Goal: Task Accomplishment & Management: Use online tool/utility

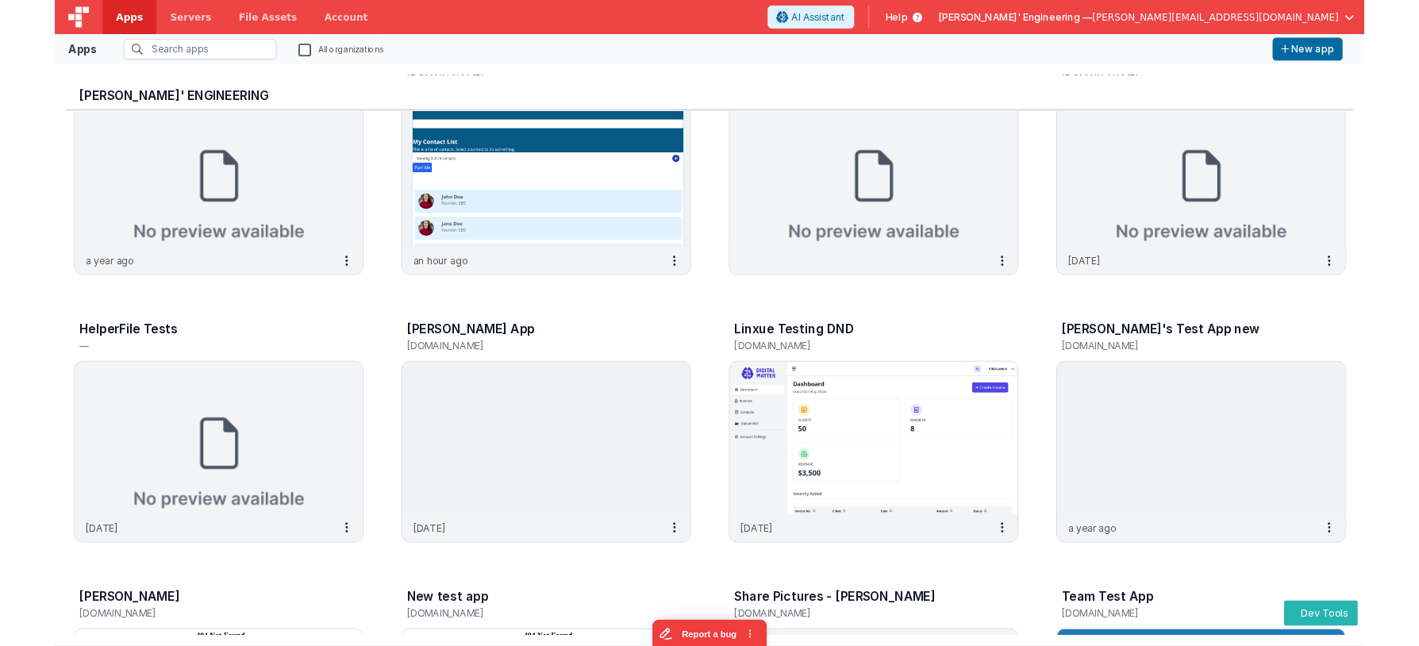
scroll to position [95, 0]
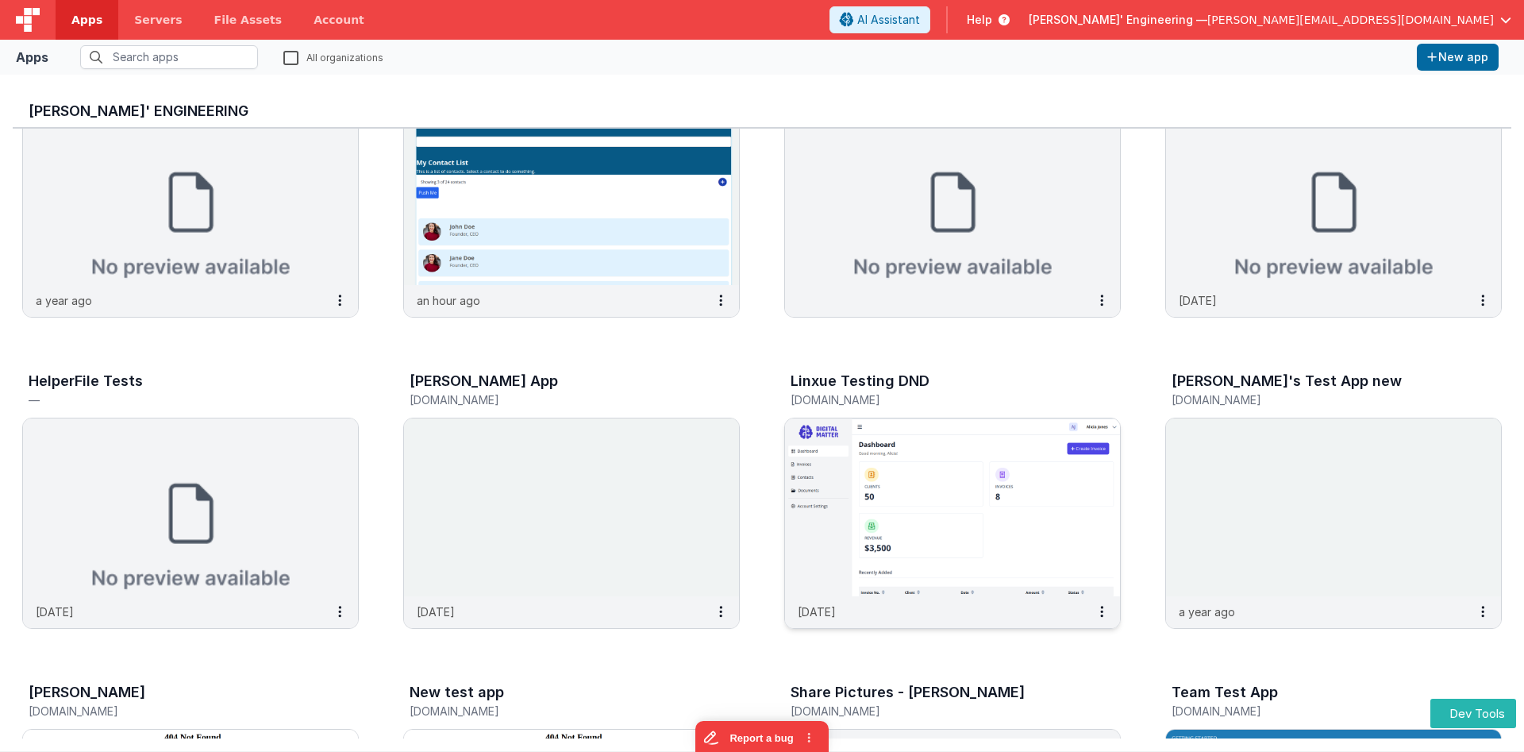
click at [928, 508] on img at bounding box center [952, 507] width 335 height 178
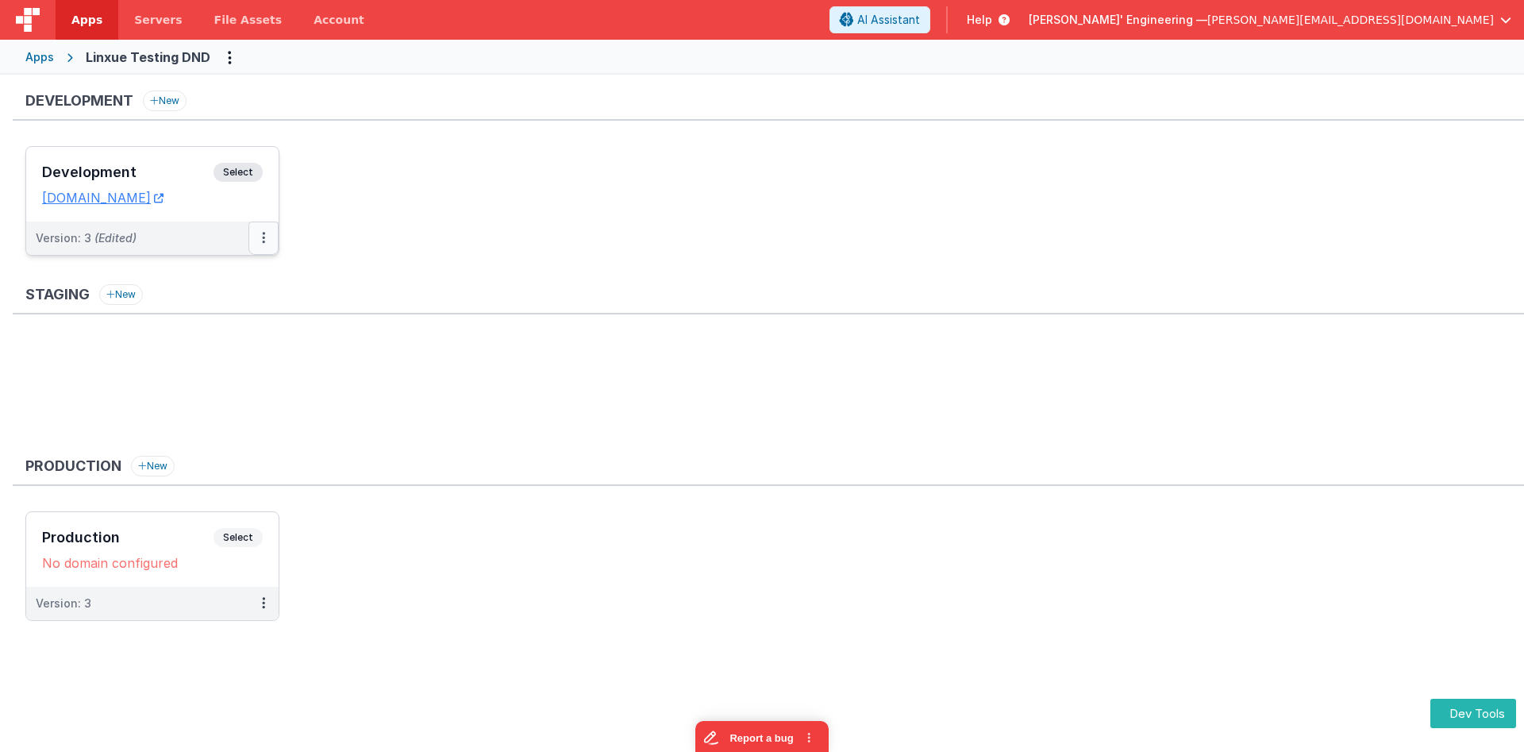
click at [259, 233] on button at bounding box center [263, 237] width 30 height 33
click at [229, 334] on link "Deploy..." at bounding box center [209, 331] width 140 height 29
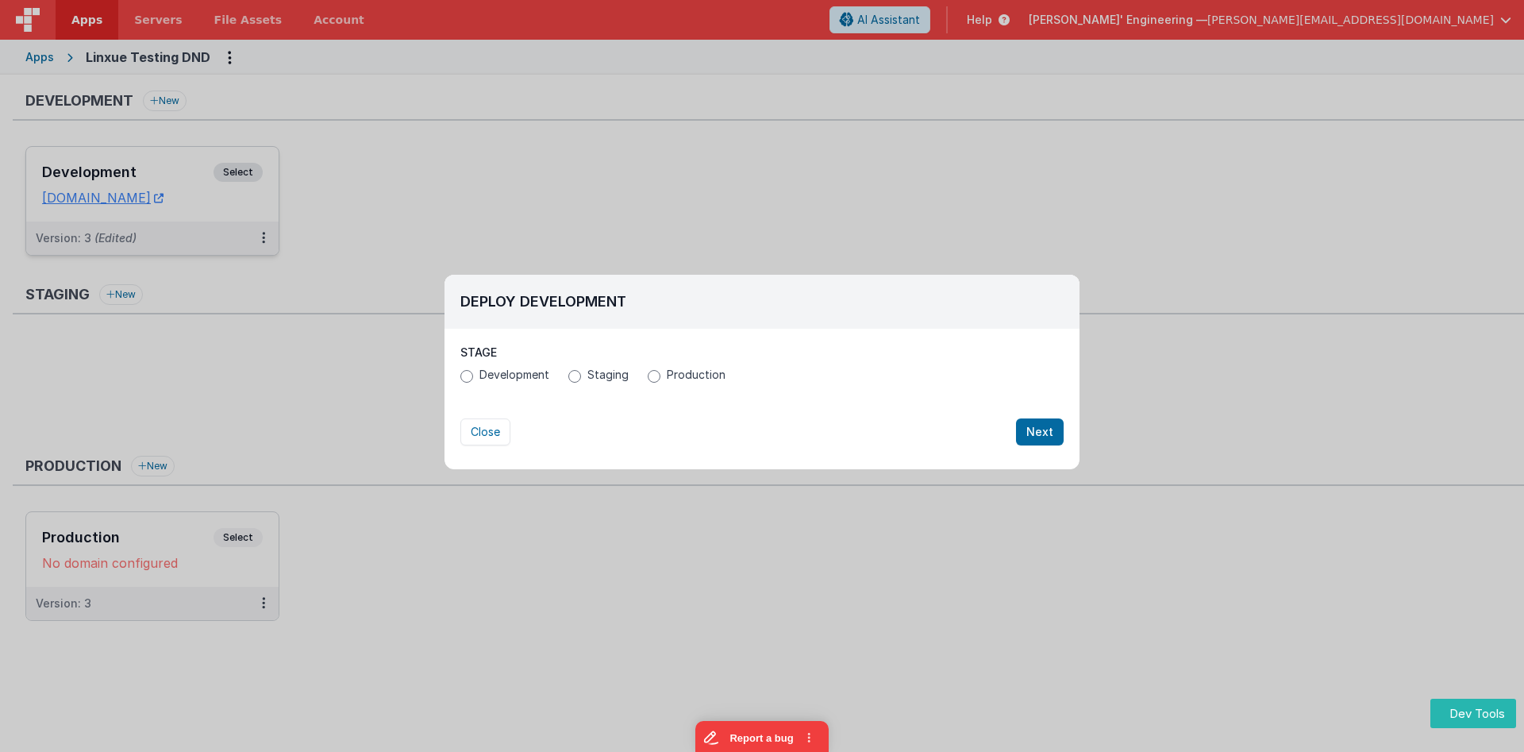
click at [624, 371] on span "Staging" at bounding box center [607, 375] width 41 height 16
click at [581, 371] on input "Staging" at bounding box center [574, 376] width 13 height 13
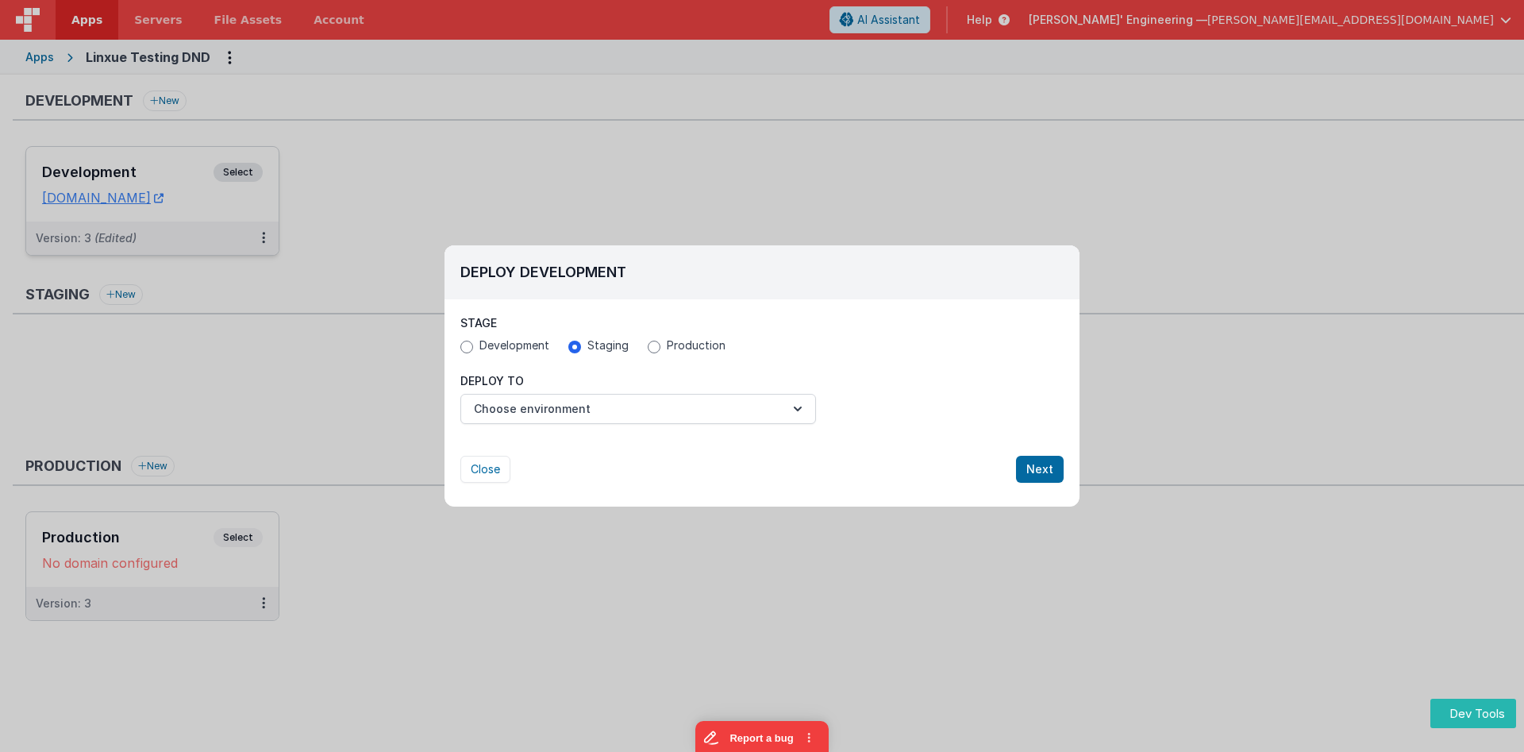
click at [686, 210] on div "Deploy Development Stage Development Staging Production Deploy To Choose enviro…" at bounding box center [762, 376] width 1524 height 752
click at [462, 466] on button "Close" at bounding box center [485, 469] width 50 height 27
radio input "false"
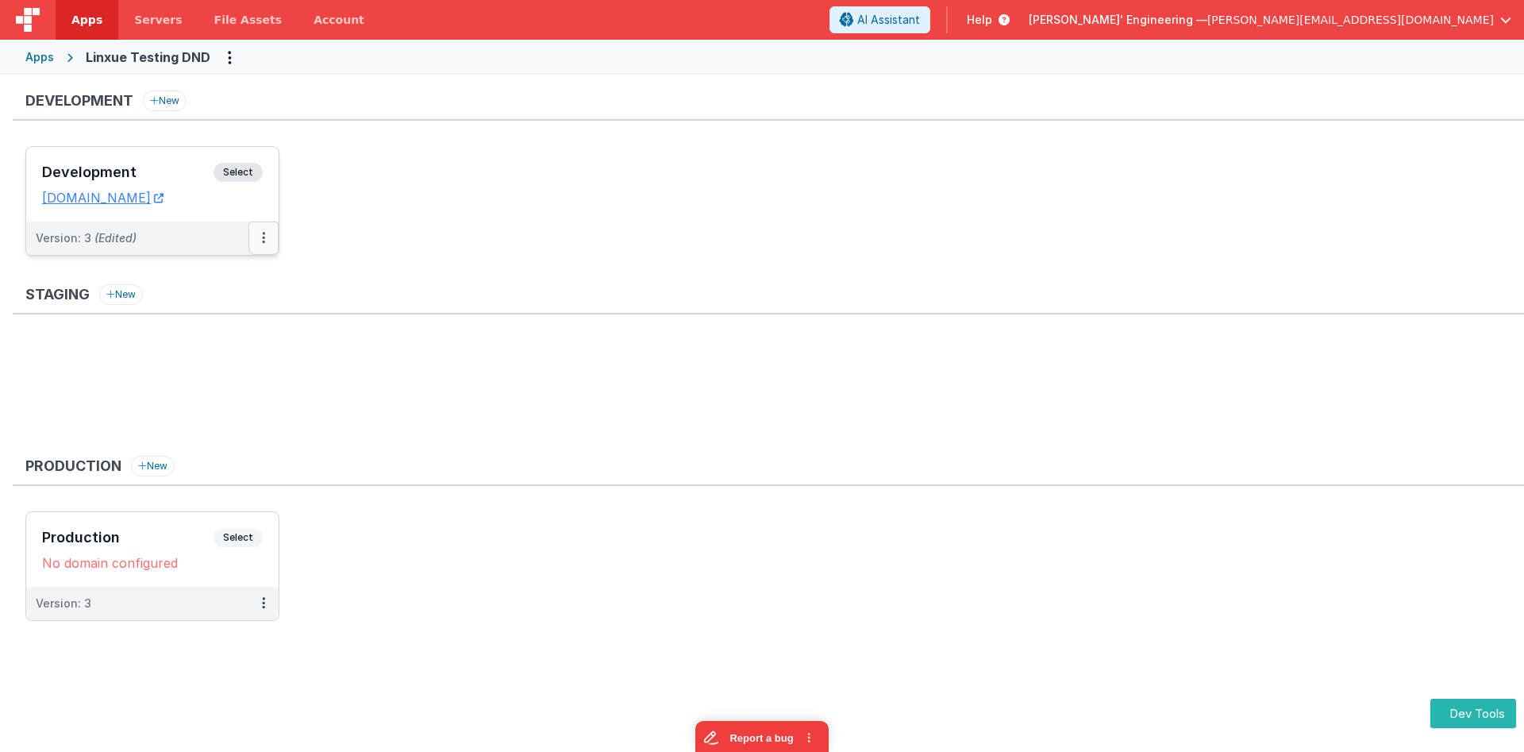
click at [276, 237] on button at bounding box center [263, 237] width 30 height 33
click at [252, 308] on link "Deploy..." at bounding box center [209, 302] width 140 height 29
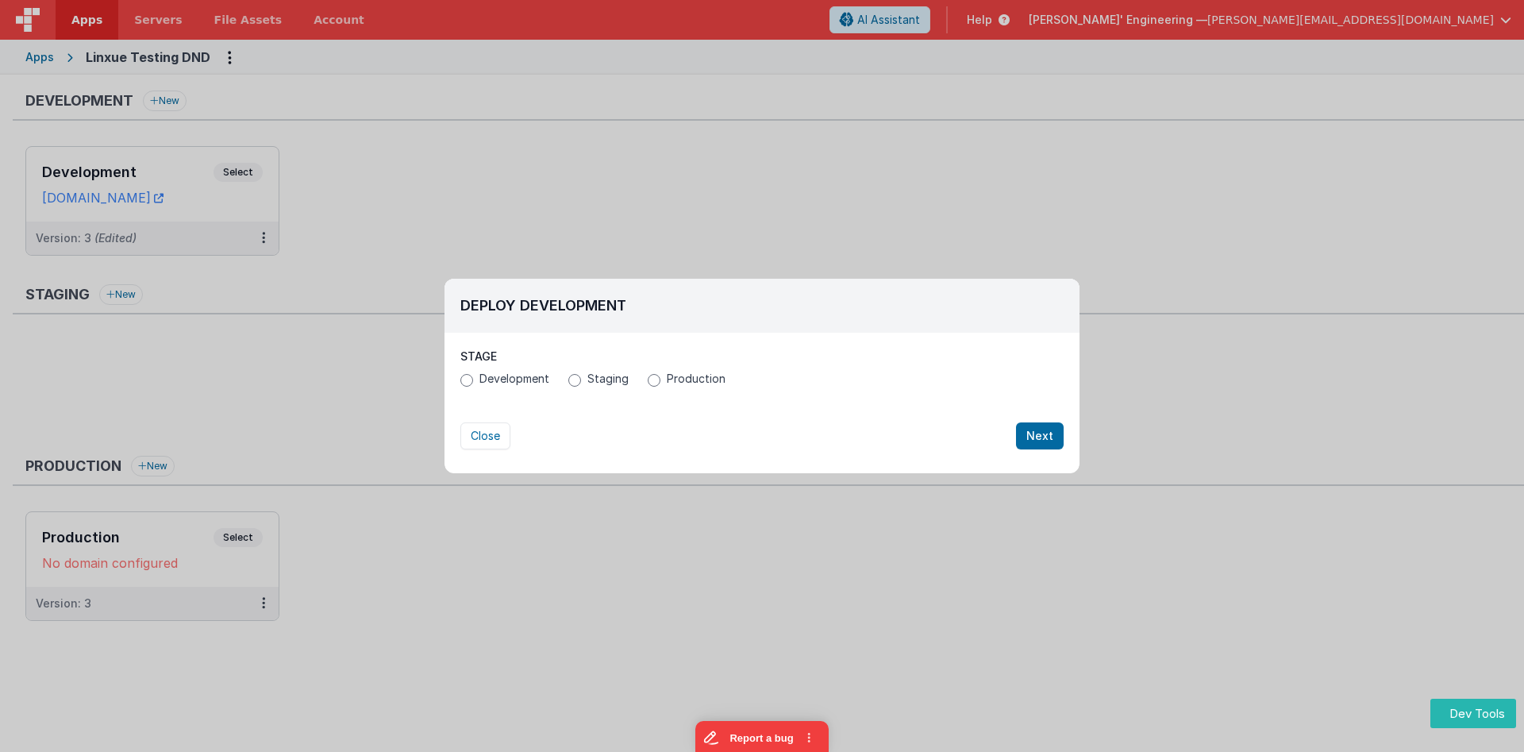
click at [662, 375] on label "Production" at bounding box center [687, 379] width 78 height 16
click at [660, 375] on input "Production" at bounding box center [654, 380] width 13 height 13
radio input "true"
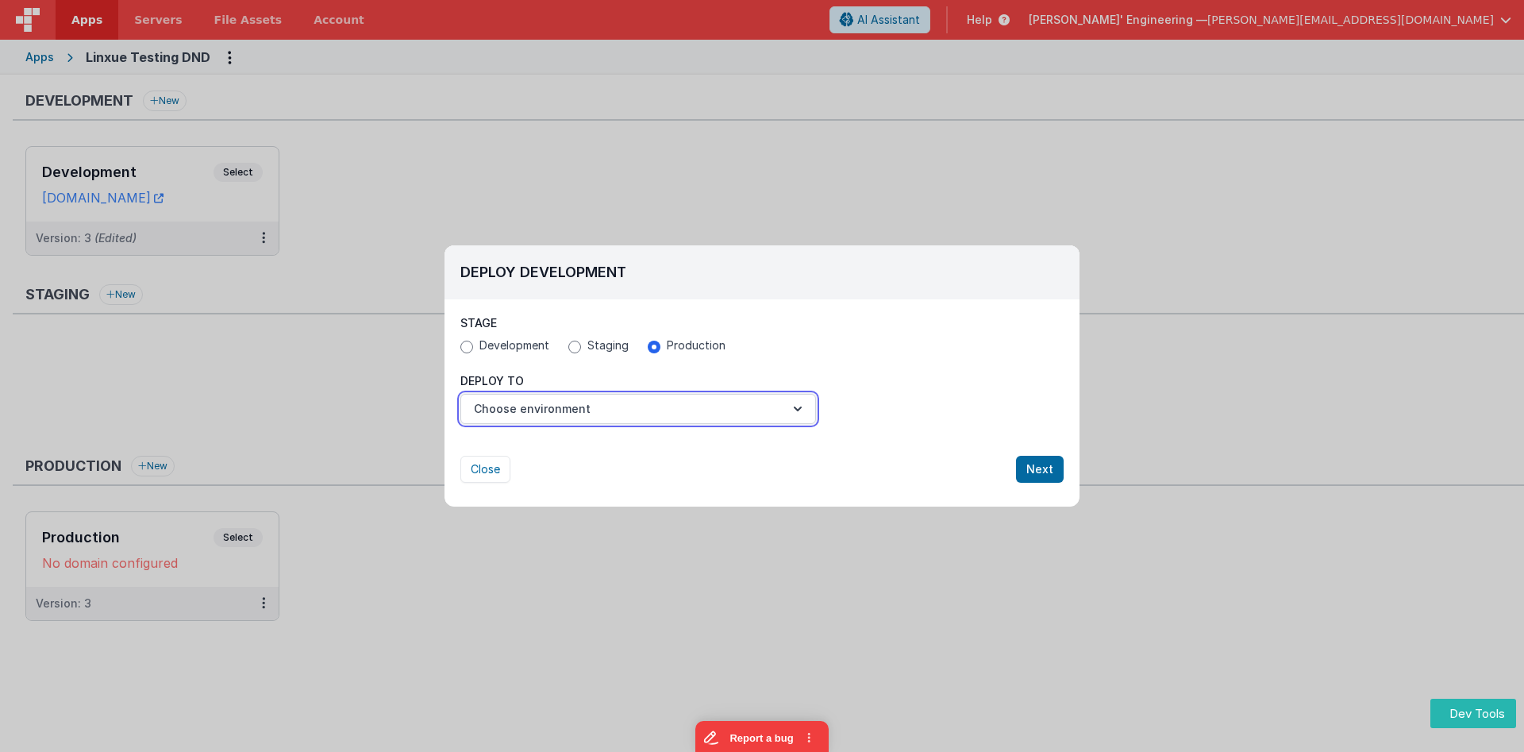
drag, startPoint x: 651, startPoint y: 403, endPoint x: 646, endPoint y: 425, distance: 22.7
click at [652, 403] on button "Choose environment" at bounding box center [638, 409] width 356 height 30
click at [619, 448] on link "Production" at bounding box center [638, 447] width 356 height 29
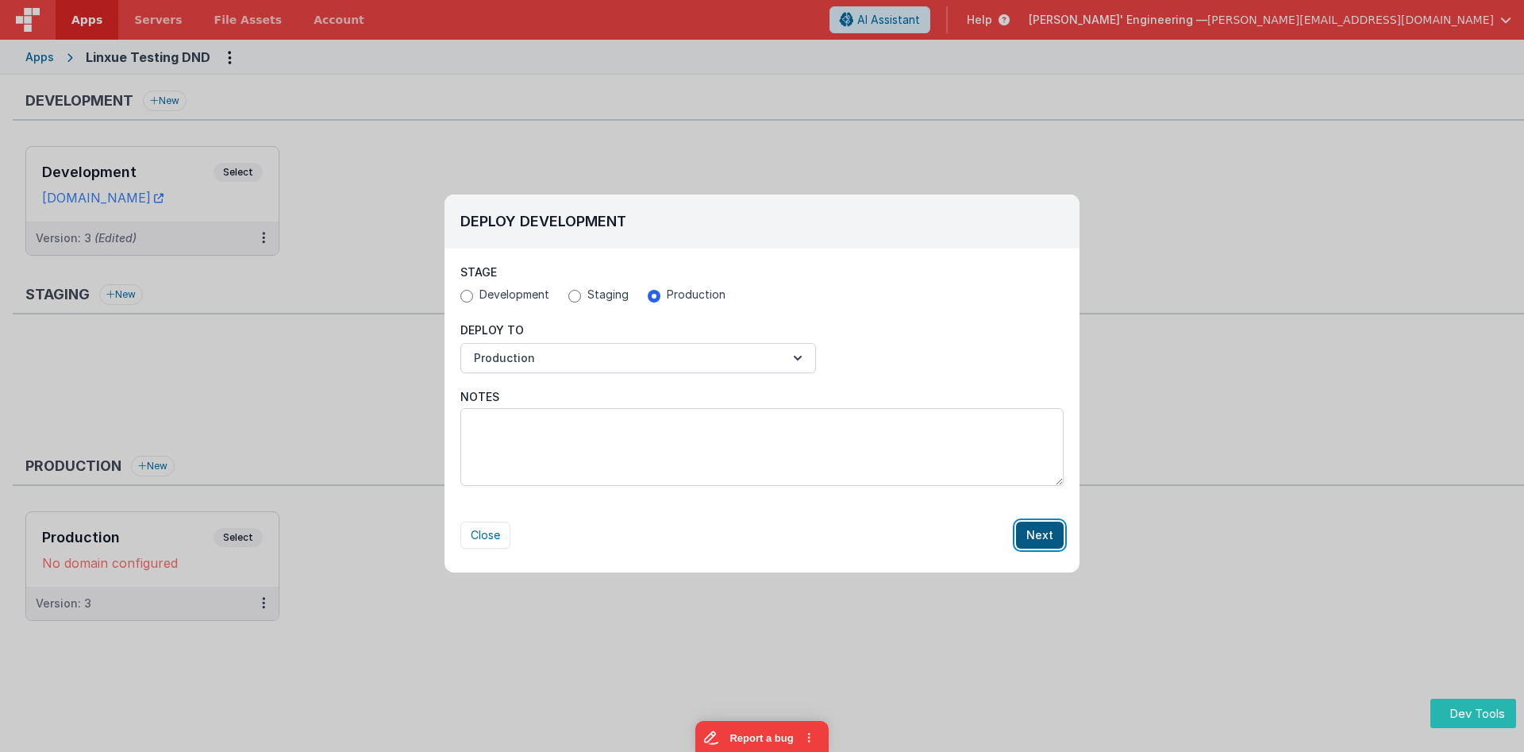
click at [1044, 533] on button "Next" at bounding box center [1040, 534] width 48 height 27
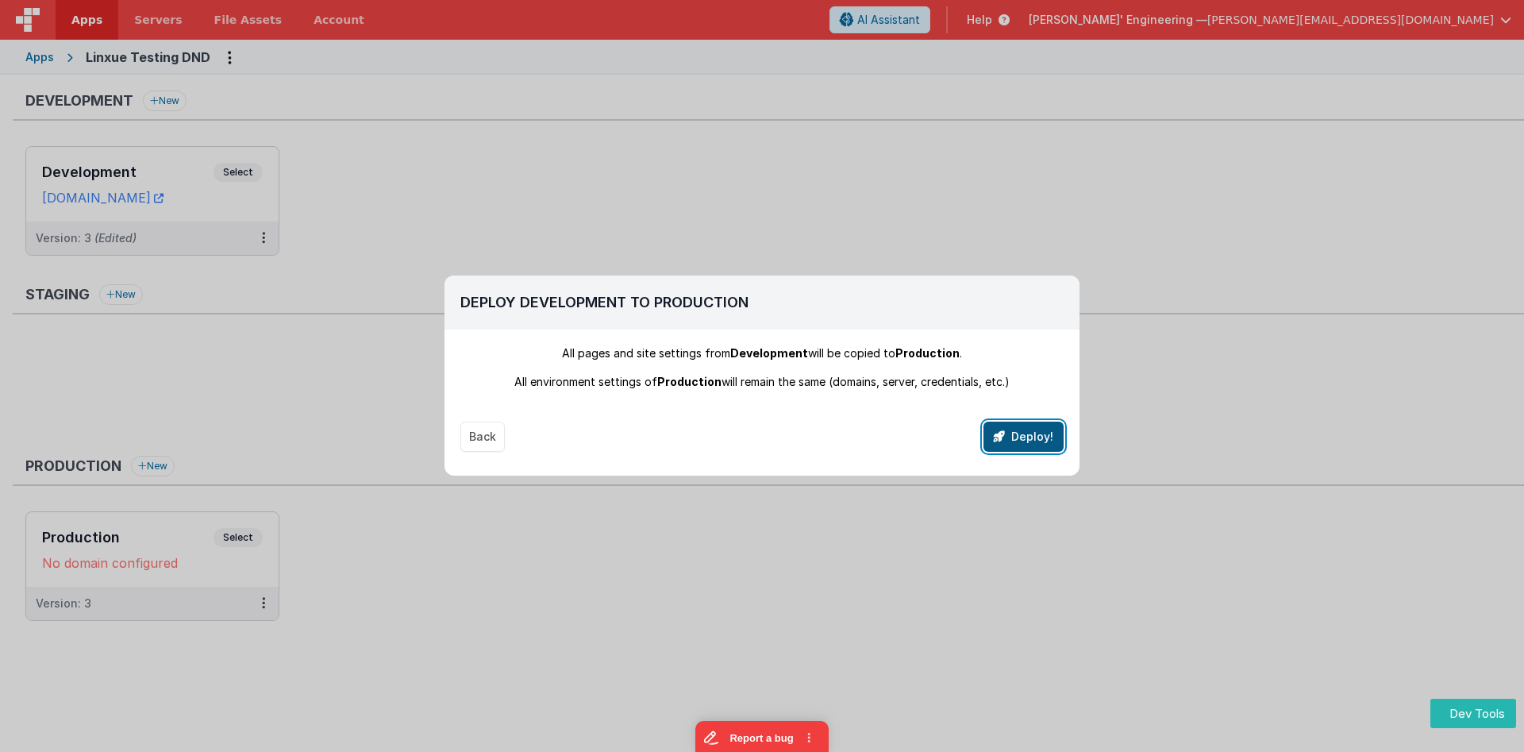
click at [1043, 433] on button "Deploy!" at bounding box center [1023, 436] width 80 height 30
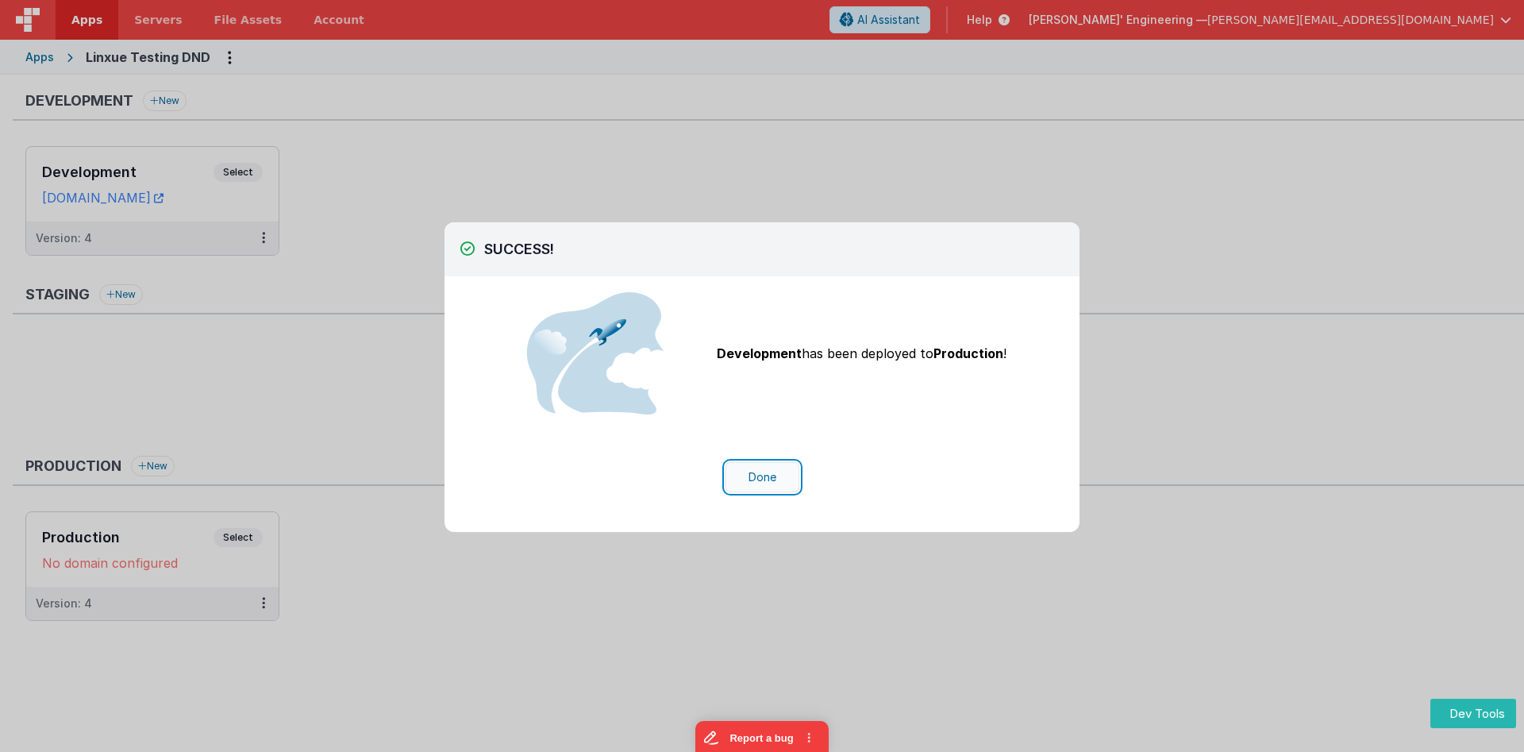
click at [771, 479] on button "Done" at bounding box center [762, 477] width 74 height 30
